Goal: Task Accomplishment & Management: Use online tool/utility

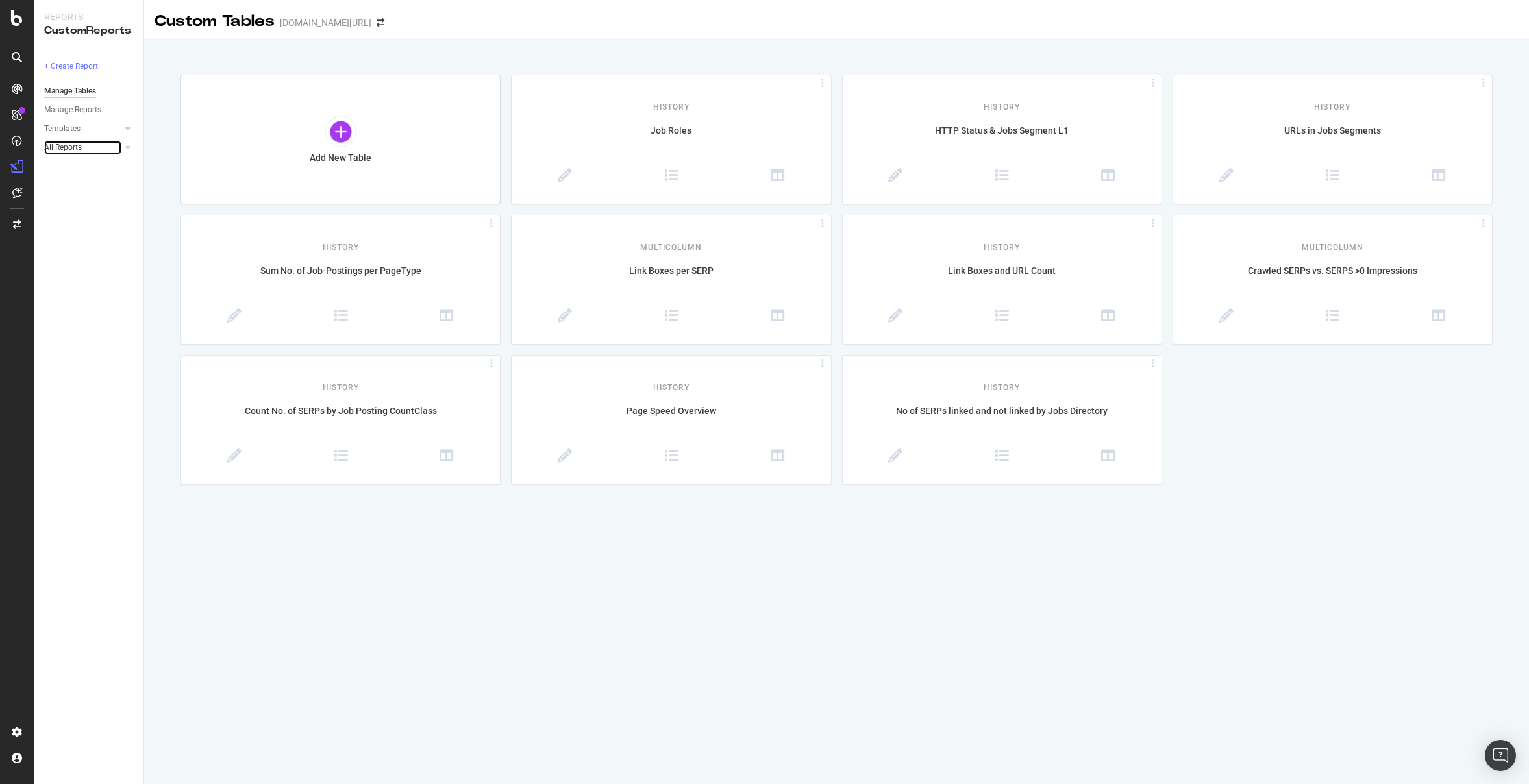
click at [116, 151] on div at bounding box center [114, 147] width 13 height 13
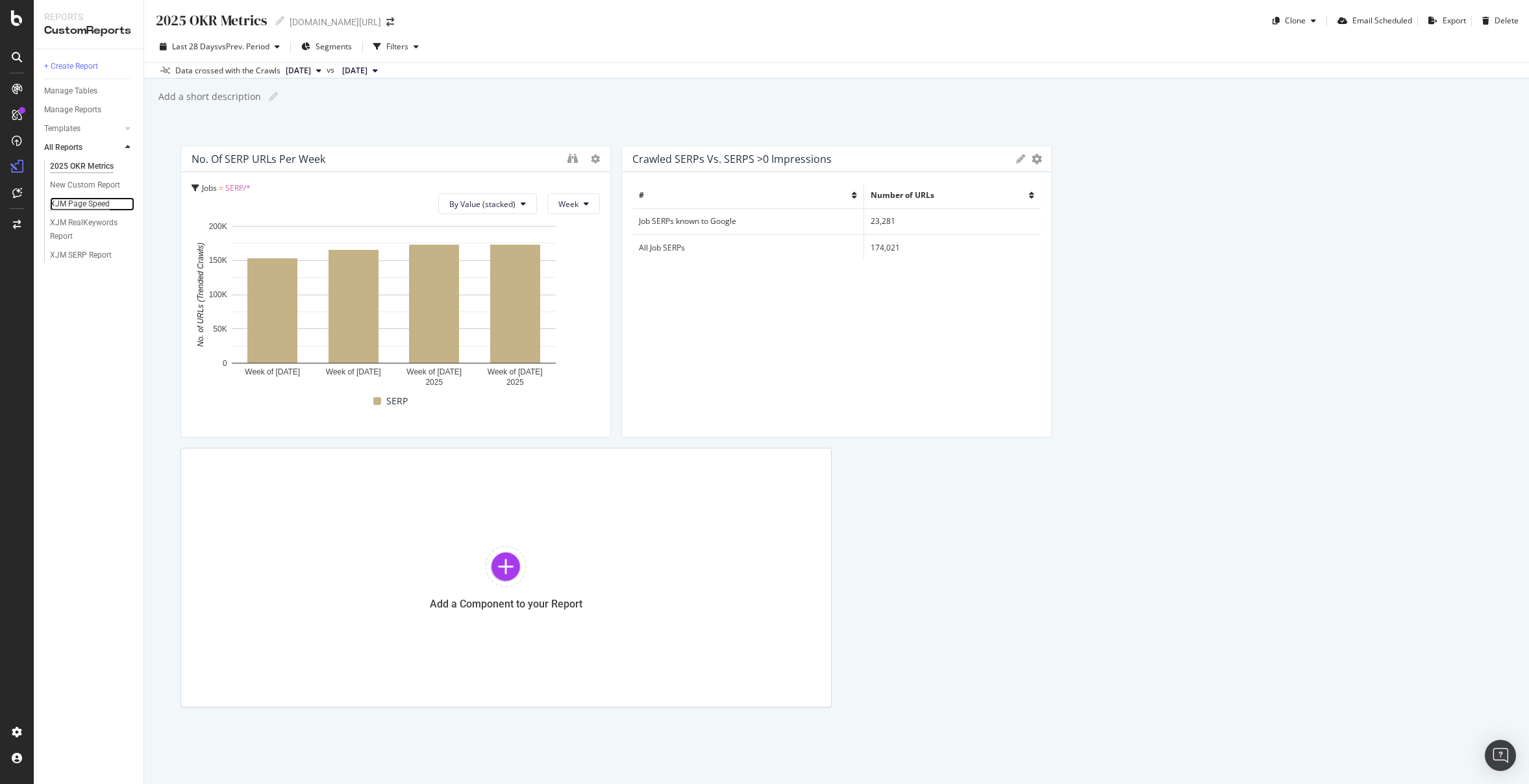
click at [98, 201] on div "XJM Page Speed" at bounding box center [79, 204] width 59 height 13
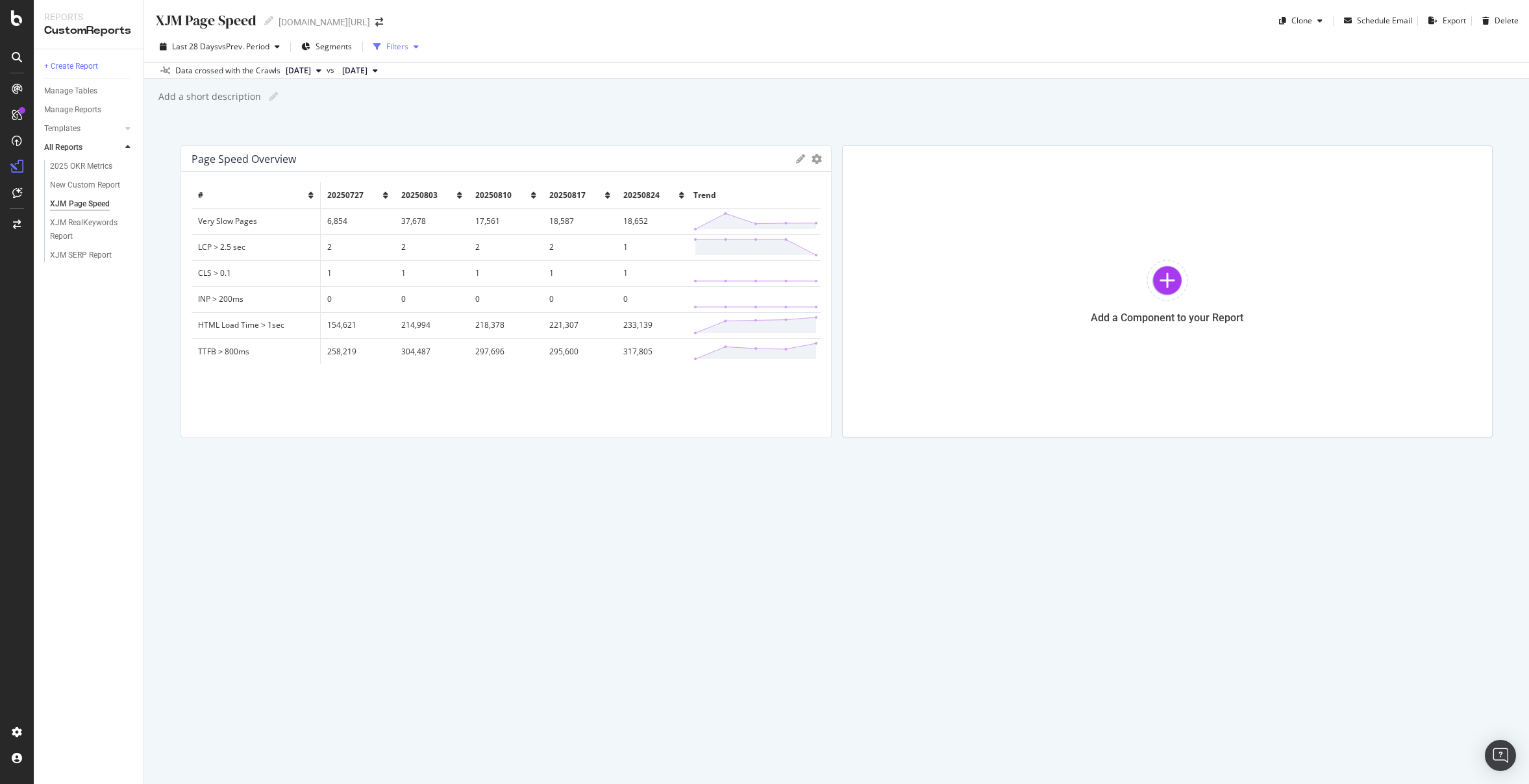
click at [398, 43] on div "Filters" at bounding box center [397, 46] width 22 height 11
click at [413, 49] on div "button" at bounding box center [415, 47] width 15 height 8
click at [407, 50] on div "Filters" at bounding box center [397, 46] width 22 height 11
click at [381, 48] on icon "button" at bounding box center [377, 47] width 8 height 8
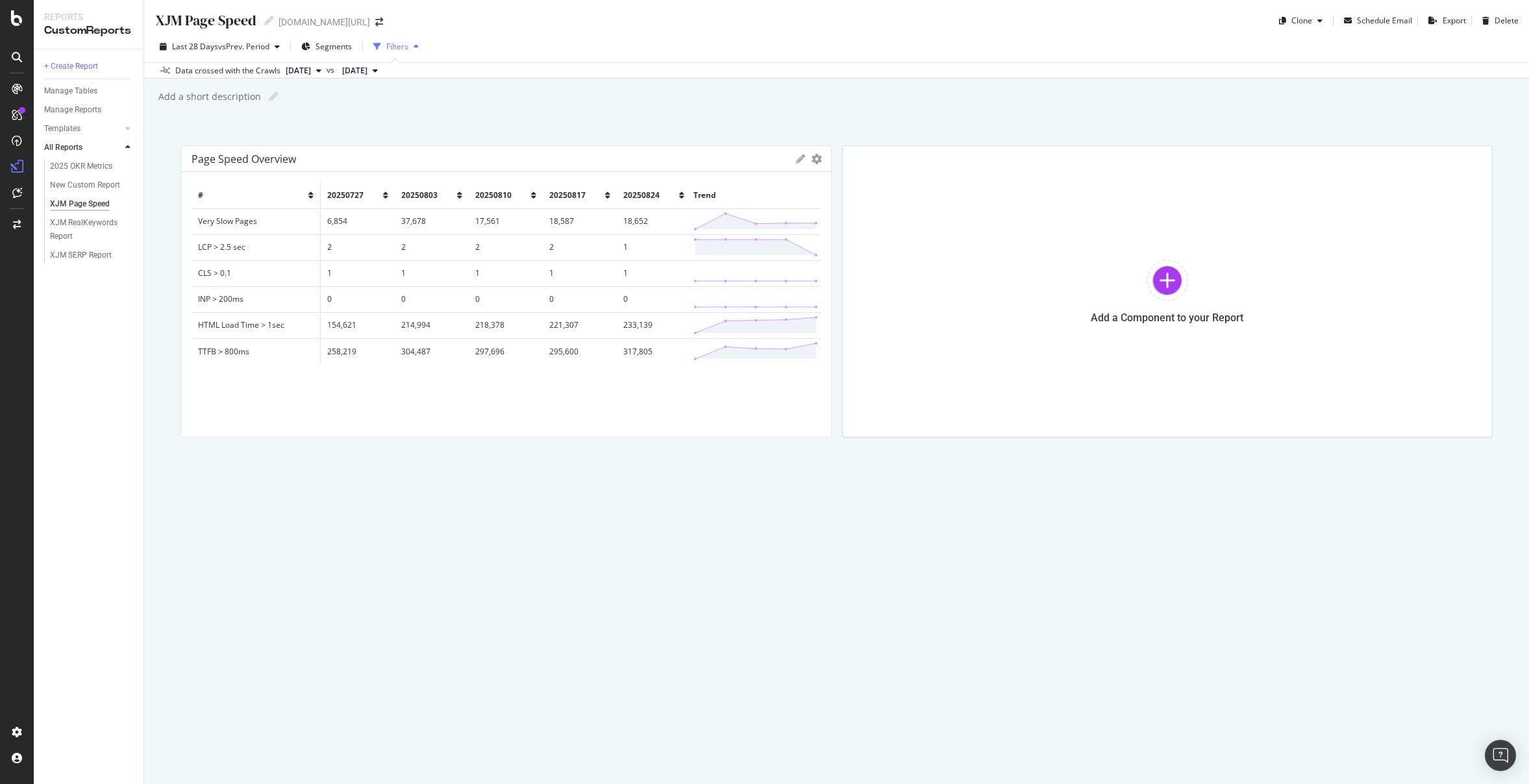
click at [423, 49] on div "button" at bounding box center [415, 47] width 15 height 8
click at [423, 48] on div "button" at bounding box center [415, 47] width 15 height 8
click at [520, 136] on div "XJM Page Speed XJM Page Speed [DOMAIN_NAME][URL] Clone Schedule Email Export De…" at bounding box center [836, 392] width 1385 height 784
click at [378, 47] on icon "button" at bounding box center [377, 47] width 8 height 8
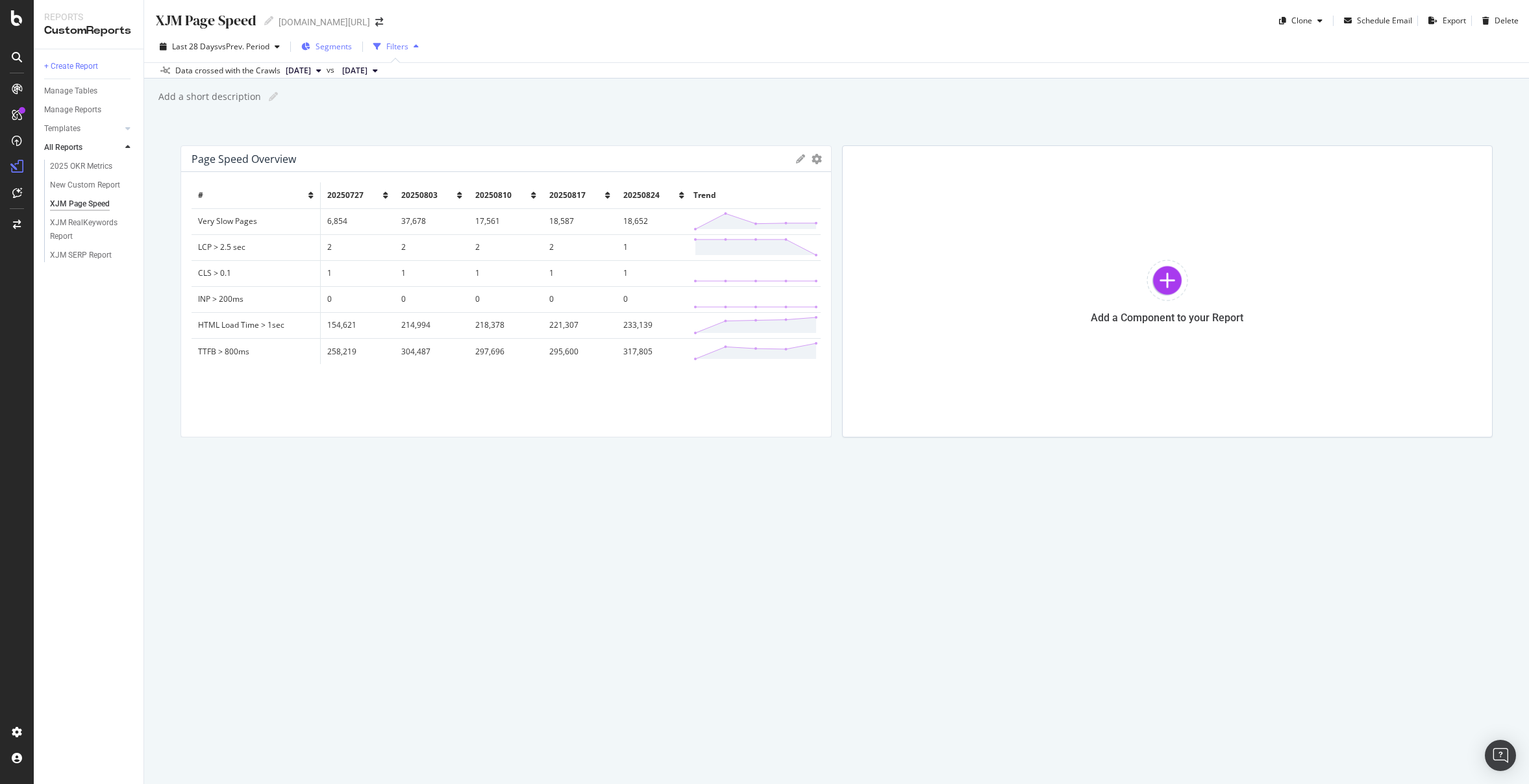
click at [337, 45] on span "Segments" at bounding box center [333, 46] width 36 height 11
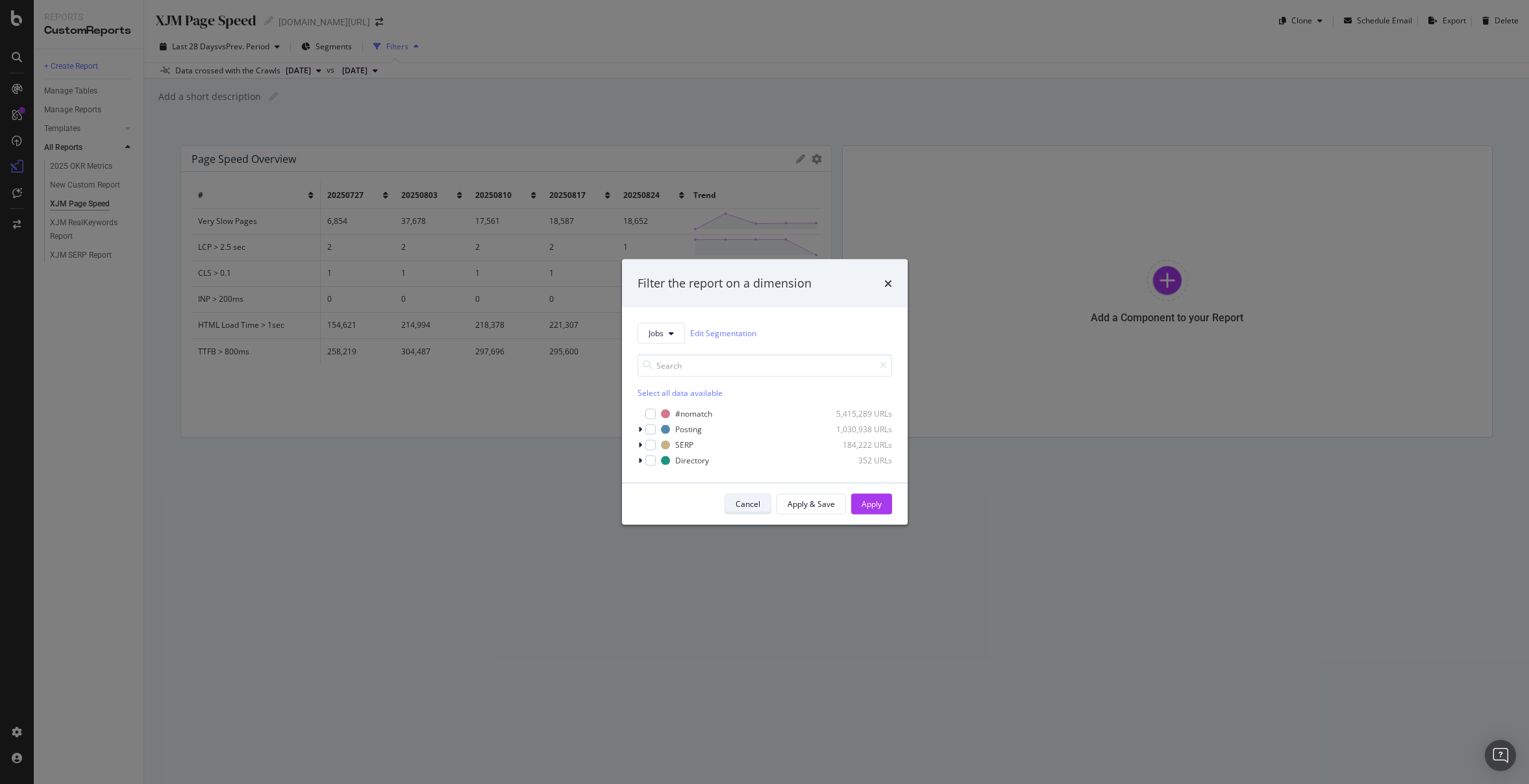
drag, startPoint x: 654, startPoint y: 444, endPoint x: 771, endPoint y: 507, distance: 132.9
click at [654, 444] on div "modal" at bounding box center [651, 445] width 11 height 11
drag, startPoint x: 886, startPoint y: 507, endPoint x: 926, endPoint y: 509, distance: 40.0
click at [886, 507] on button "Apply" at bounding box center [871, 504] width 41 height 21
